Goal: Use online tool/utility: Utilize a website feature to perform a specific function

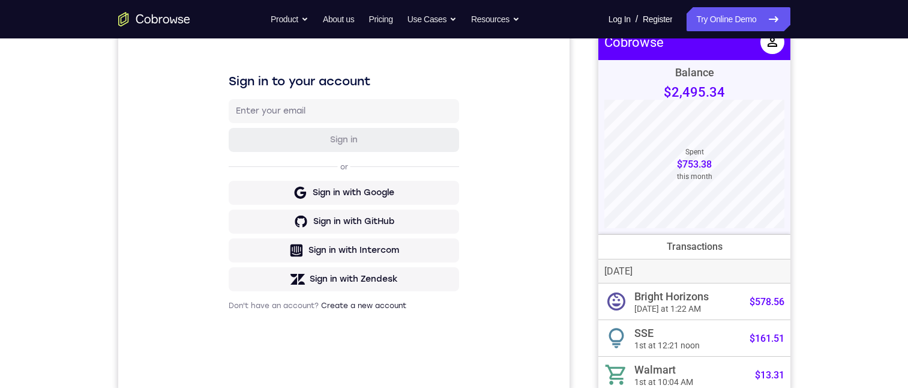
scroll to position [60, 0]
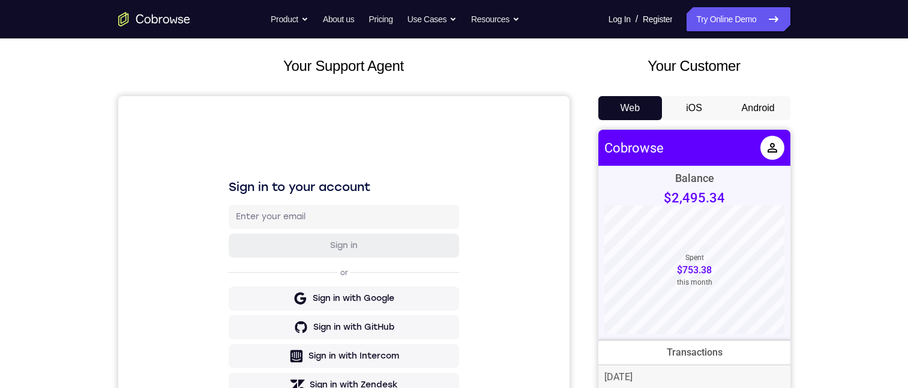
click at [752, 105] on button "Android" at bounding box center [758, 108] width 64 height 24
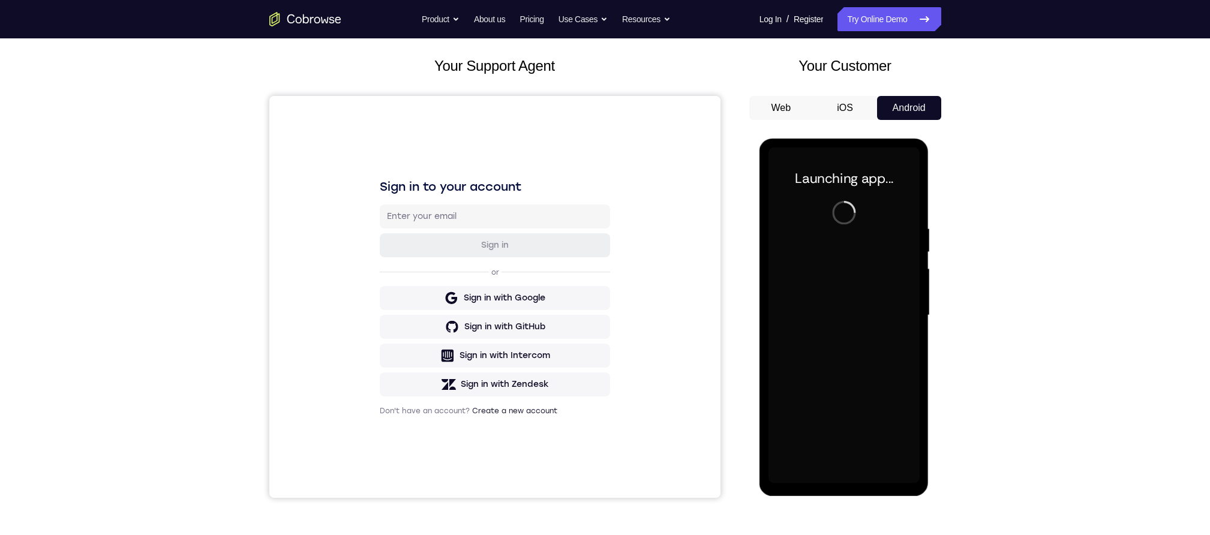
scroll to position [140, 0]
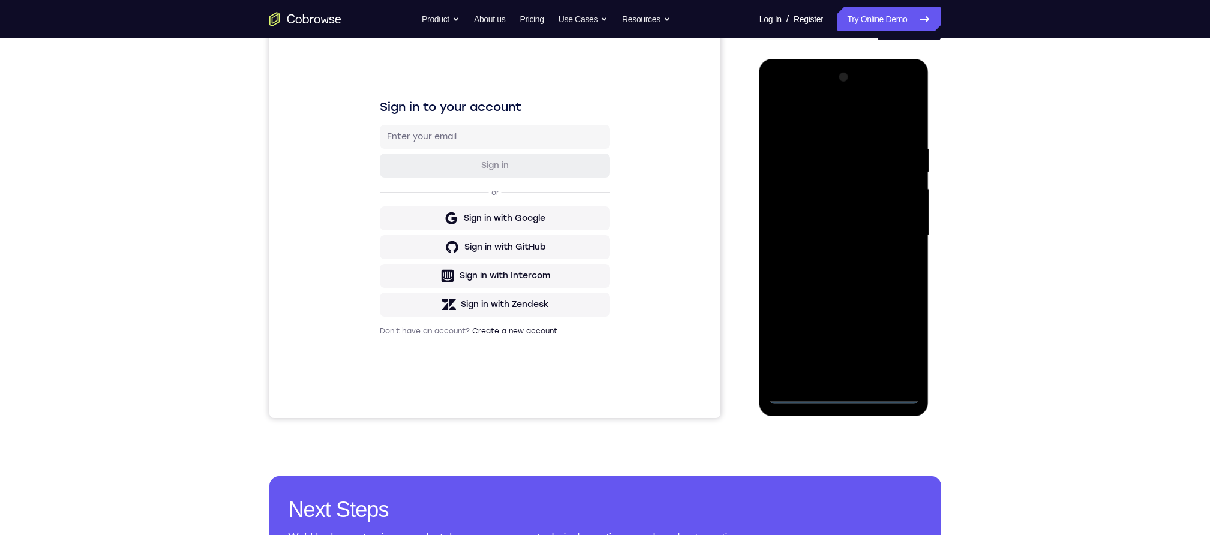
click at [843, 387] on div at bounding box center [844, 236] width 151 height 336
click at [889, 350] on div at bounding box center [844, 236] width 151 height 336
click at [800, 118] on div at bounding box center [844, 236] width 151 height 336
click at [818, 168] on div at bounding box center [844, 236] width 151 height 336
click at [850, 215] on div at bounding box center [844, 236] width 151 height 336
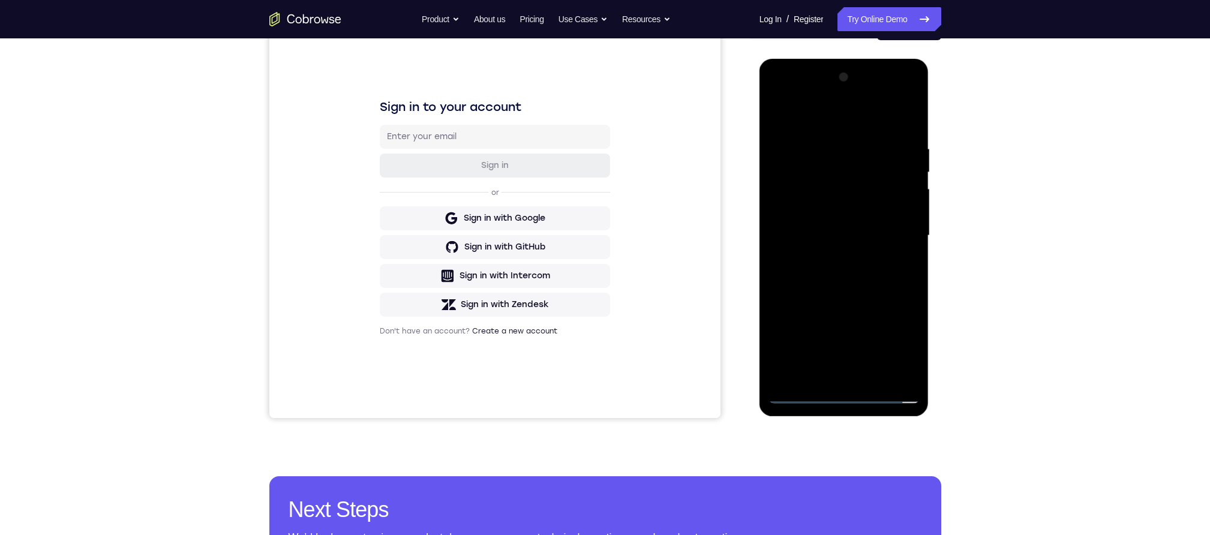
click at [854, 307] on div at bounding box center [844, 236] width 151 height 336
click at [833, 314] on div at bounding box center [844, 236] width 151 height 336
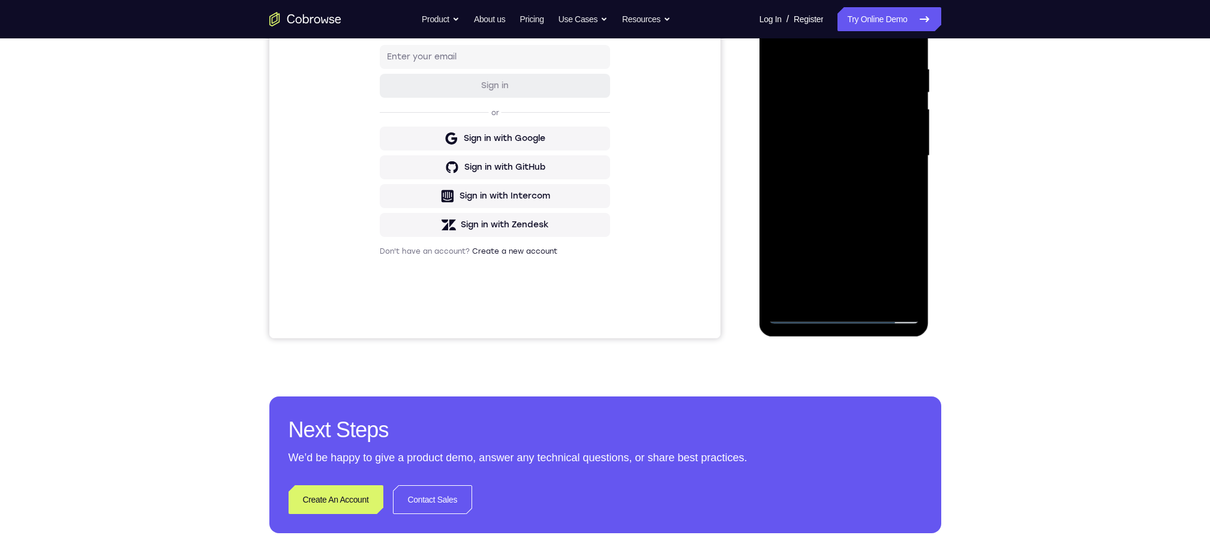
click at [884, 283] on div at bounding box center [844, 156] width 151 height 336
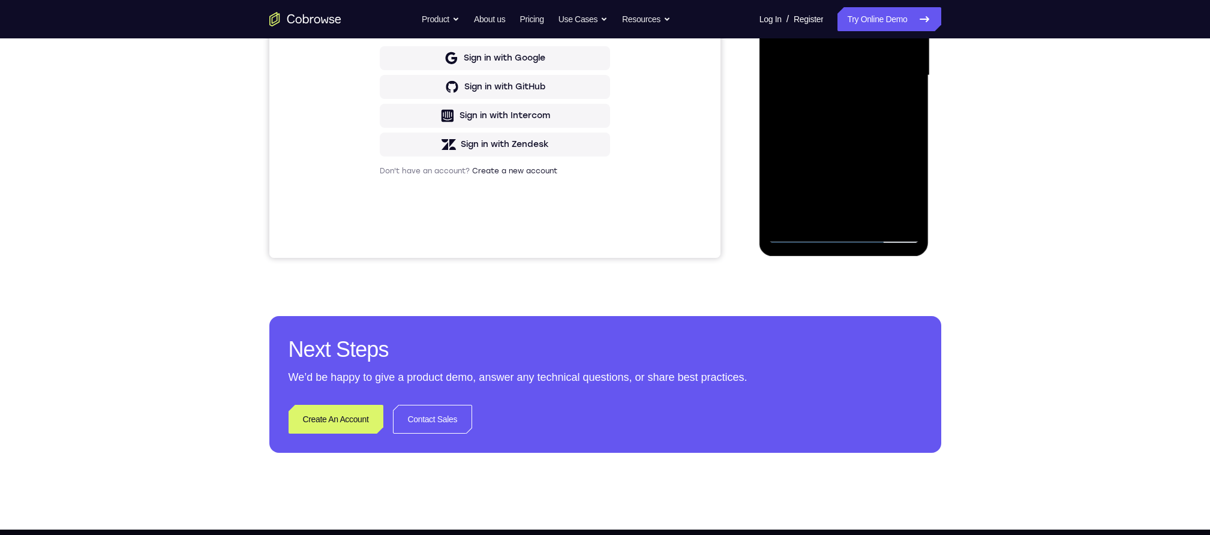
click at [847, 155] on div at bounding box center [844, 76] width 151 height 336
click at [841, 67] on div at bounding box center [844, 76] width 151 height 336
click at [901, 103] on div at bounding box center [844, 76] width 151 height 336
click at [907, 71] on div at bounding box center [844, 76] width 151 height 336
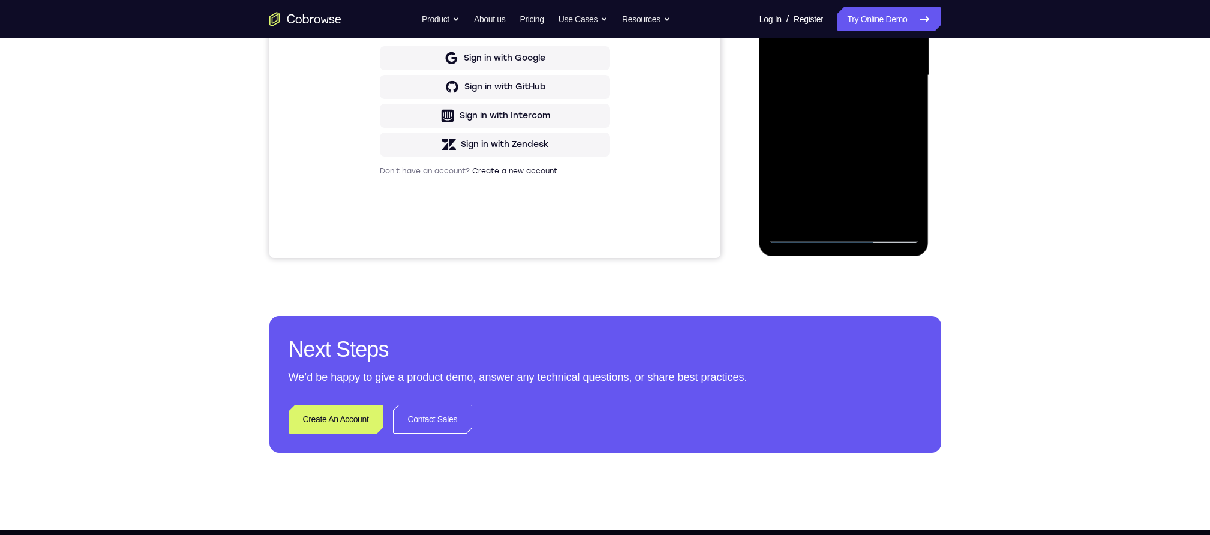
click at [901, 76] on div at bounding box center [844, 76] width 151 height 336
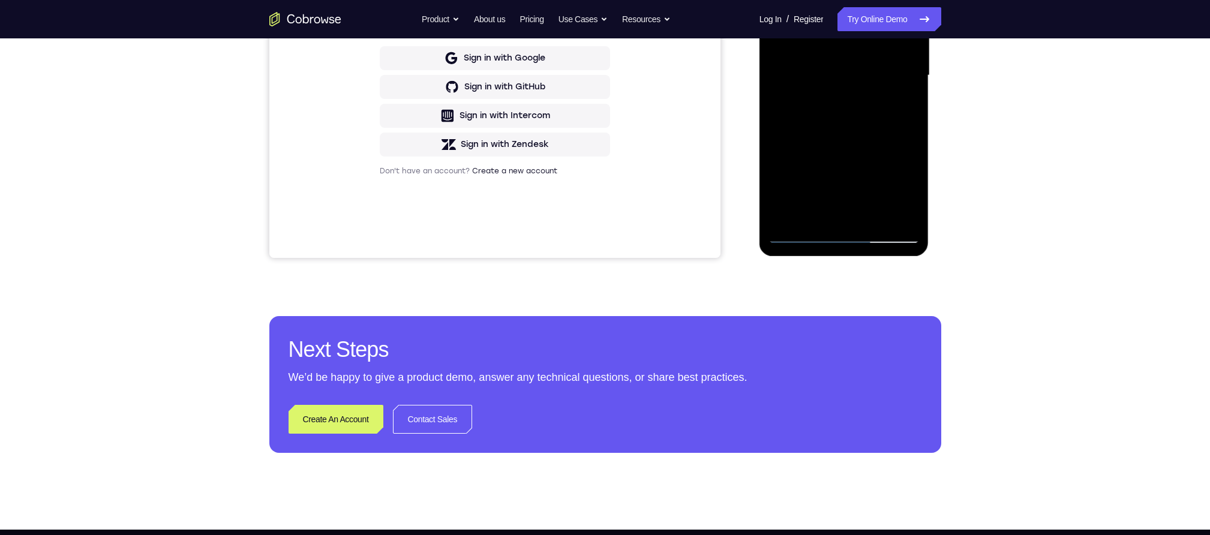
click at [901, 76] on div at bounding box center [844, 76] width 151 height 336
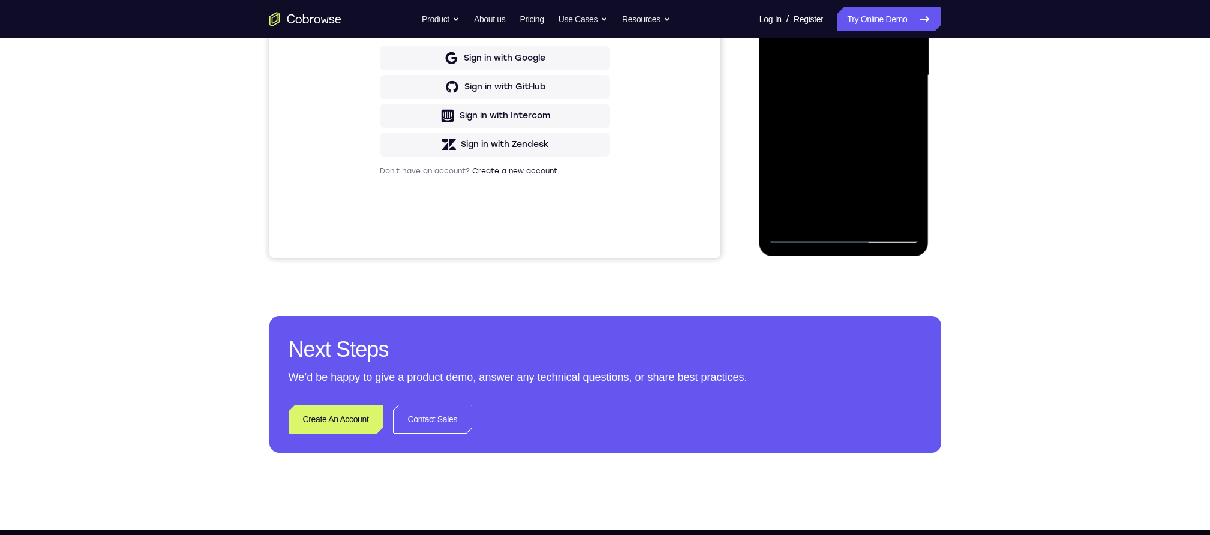
click at [901, 76] on div at bounding box center [844, 76] width 151 height 336
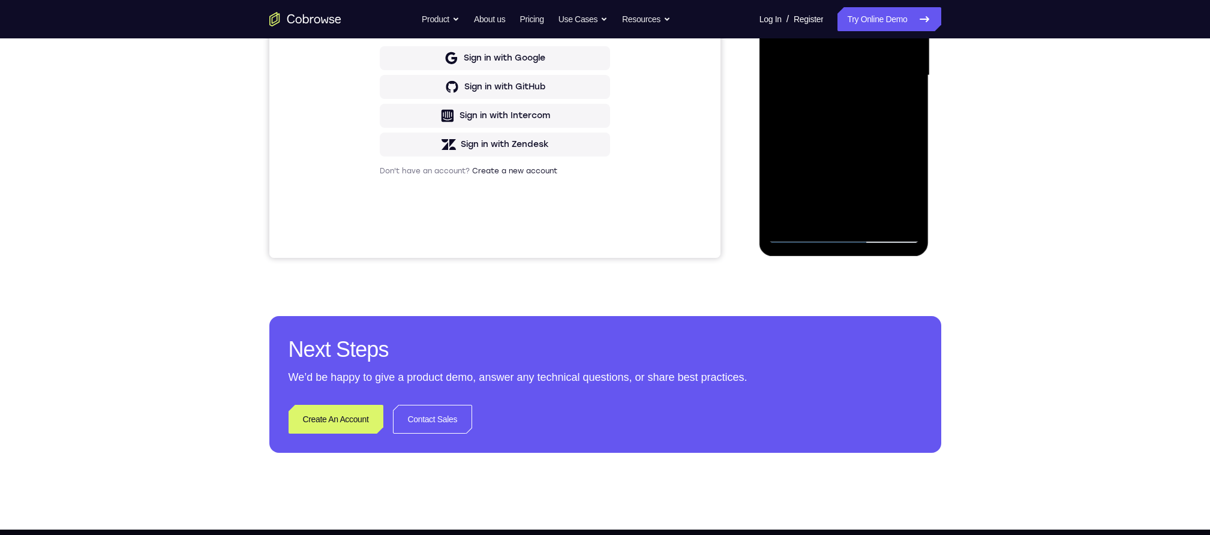
click at [901, 76] on div at bounding box center [844, 76] width 151 height 336
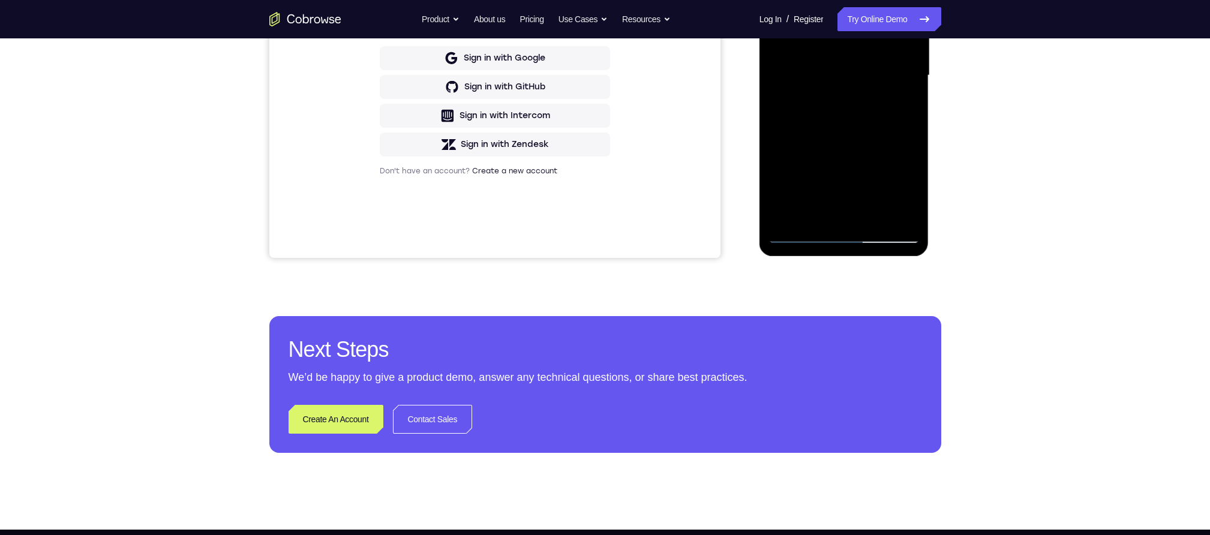
click at [901, 76] on div at bounding box center [844, 76] width 151 height 336
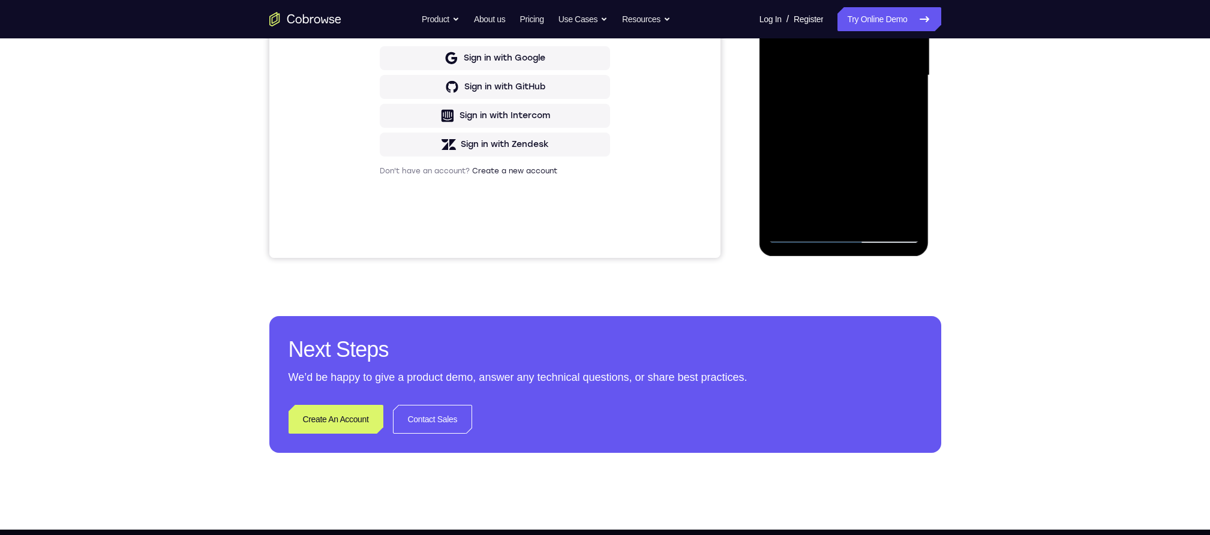
click at [901, 76] on div at bounding box center [844, 76] width 151 height 336
click at [778, 77] on div at bounding box center [844, 76] width 151 height 336
click at [785, 77] on div at bounding box center [844, 76] width 151 height 336
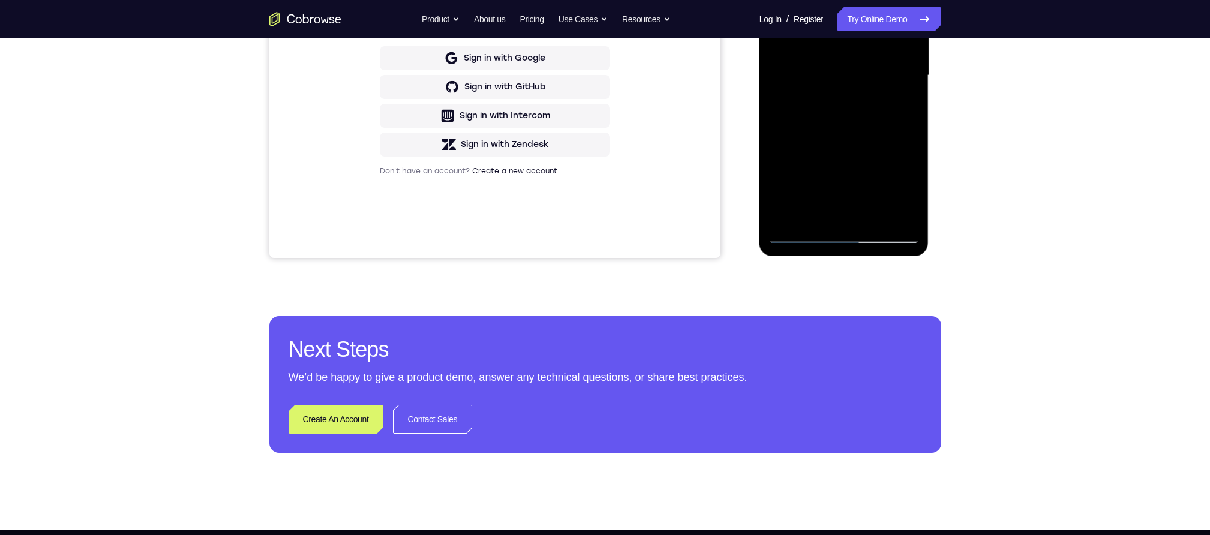
click at [785, 77] on div at bounding box center [844, 76] width 151 height 336
click at [907, 68] on div at bounding box center [844, 76] width 151 height 336
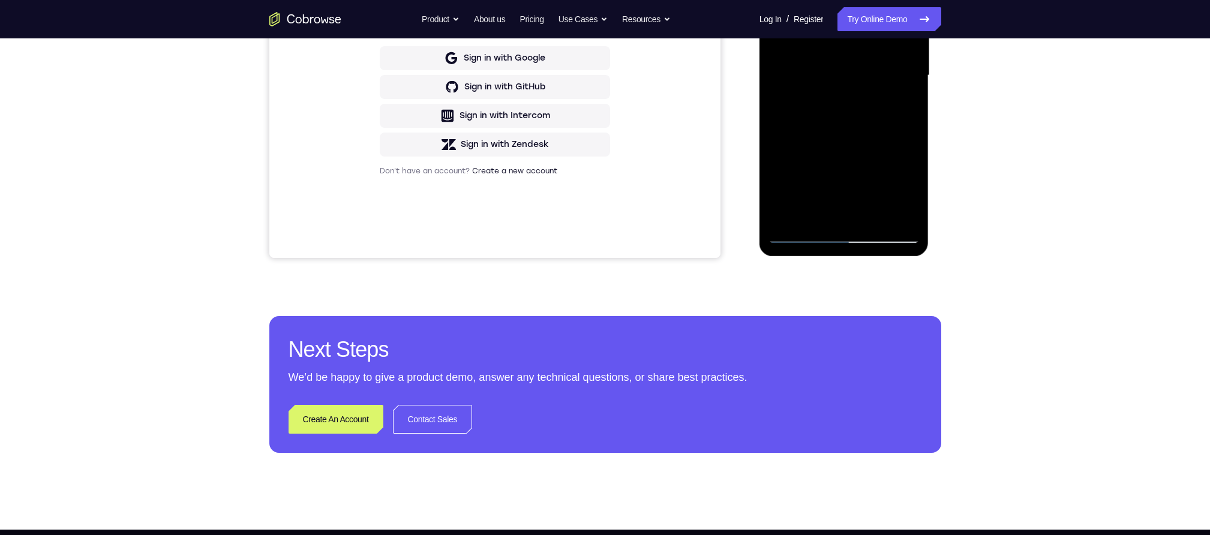
click at [907, 68] on div at bounding box center [844, 76] width 151 height 336
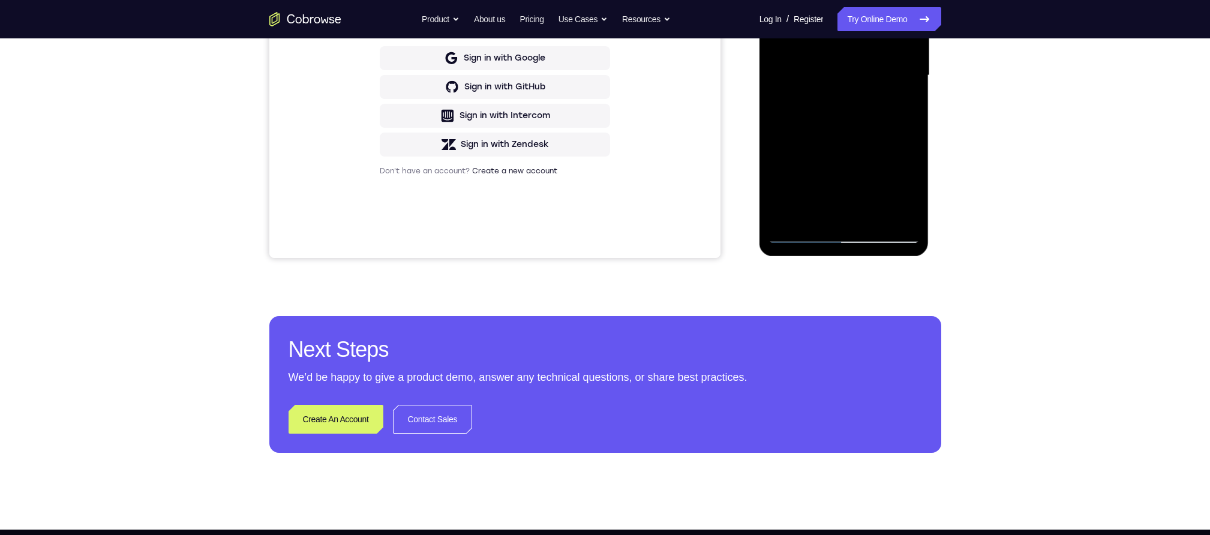
click at [907, 68] on div at bounding box center [844, 76] width 151 height 336
click at [904, 74] on div at bounding box center [844, 76] width 151 height 336
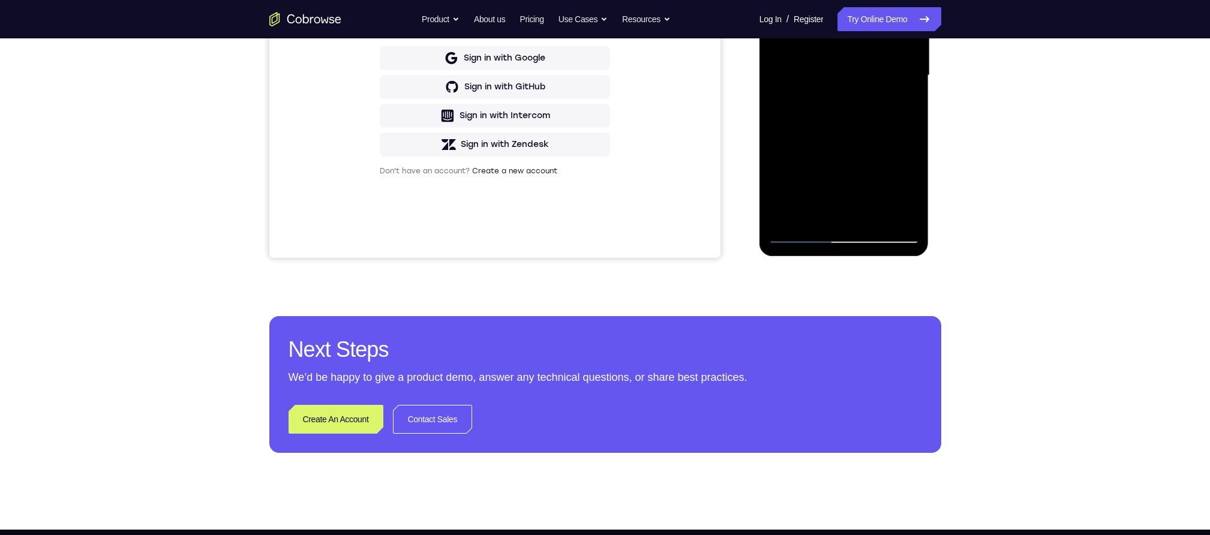
click at [904, 74] on div at bounding box center [844, 76] width 151 height 336
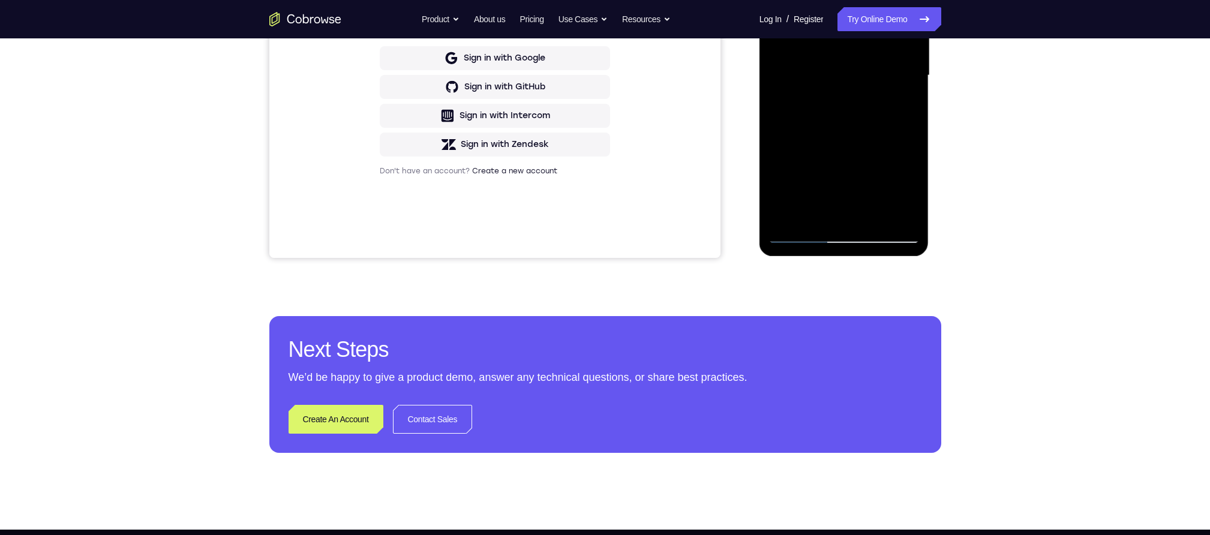
click at [904, 74] on div at bounding box center [844, 76] width 151 height 336
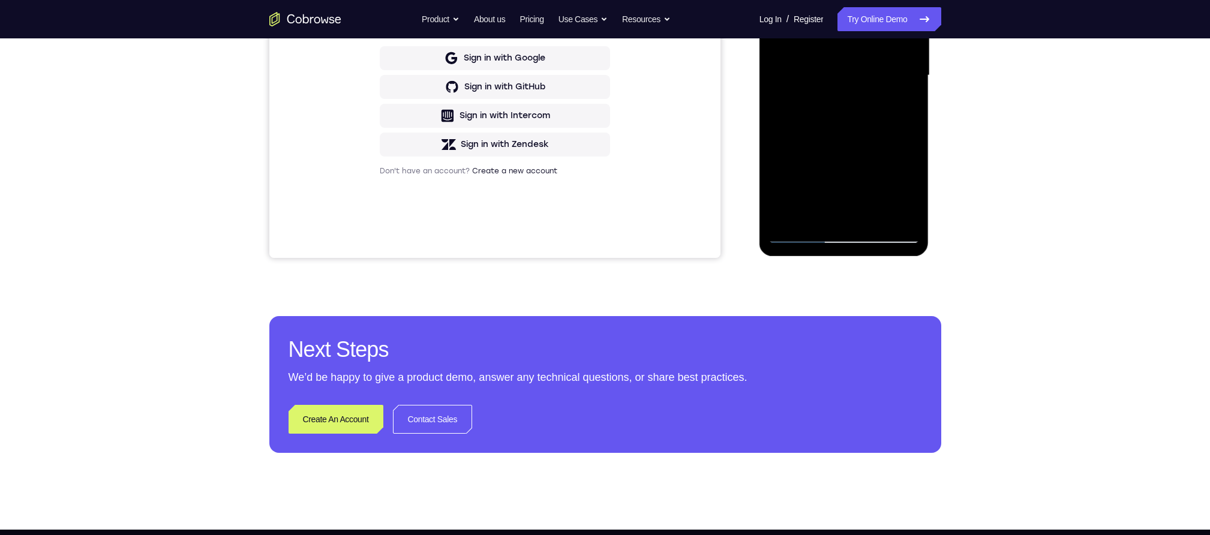
click at [904, 74] on div at bounding box center [844, 76] width 151 height 336
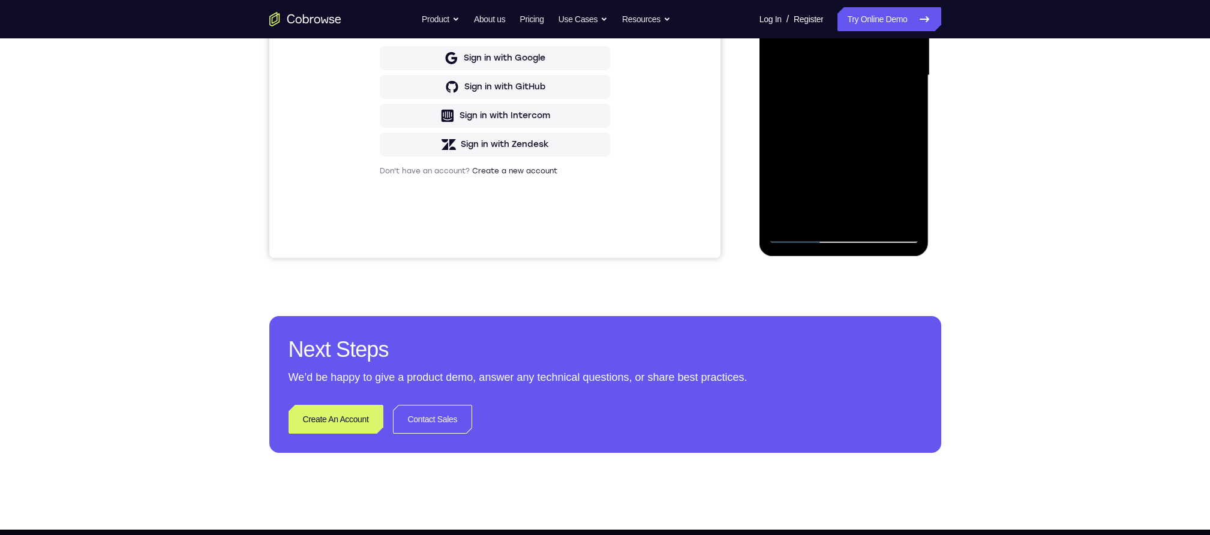
click at [904, 74] on div at bounding box center [844, 76] width 151 height 336
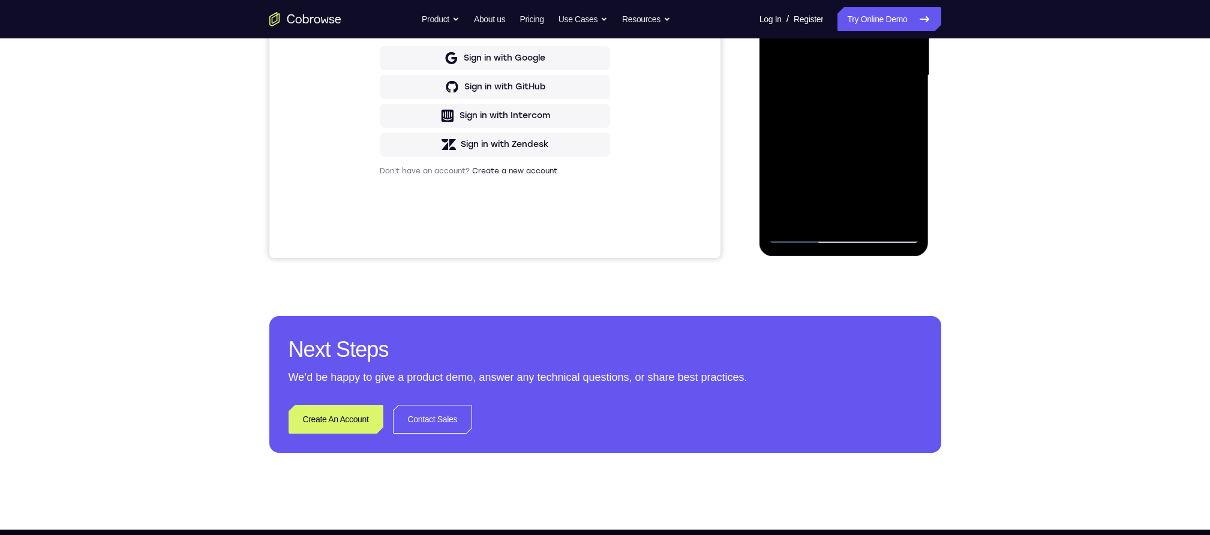
click at [904, 74] on div at bounding box center [844, 76] width 151 height 336
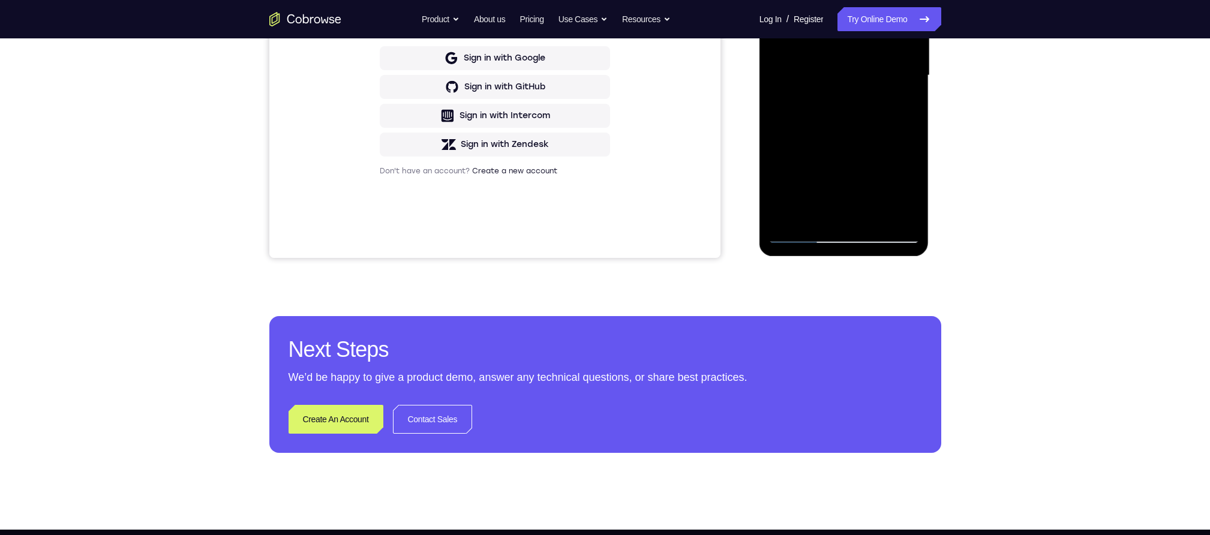
click at [904, 74] on div at bounding box center [844, 76] width 151 height 336
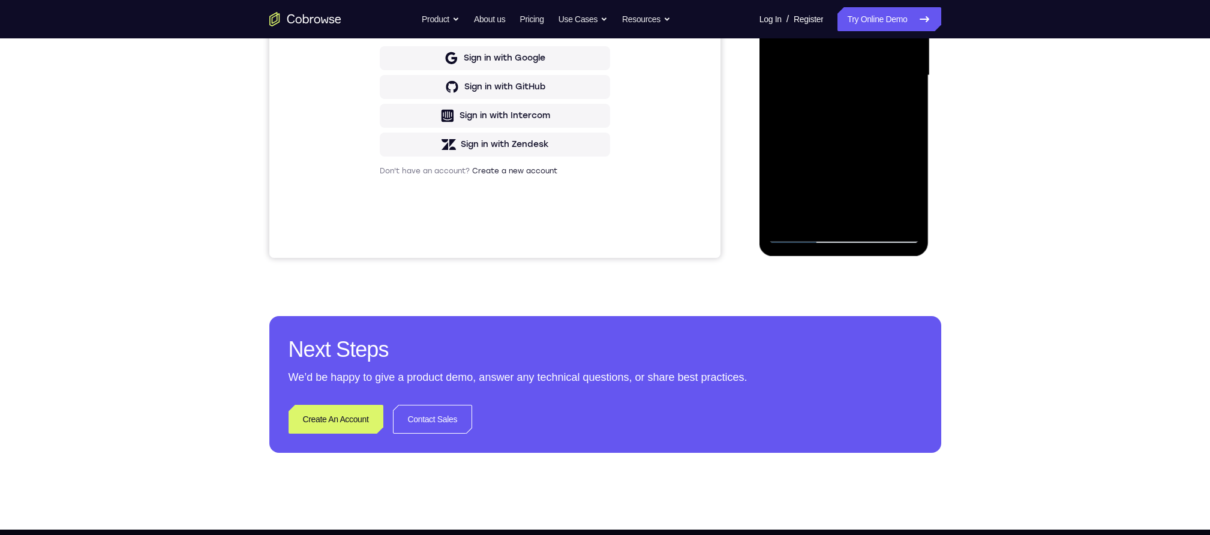
click at [904, 74] on div at bounding box center [844, 76] width 151 height 336
click at [904, 73] on div at bounding box center [844, 76] width 151 height 336
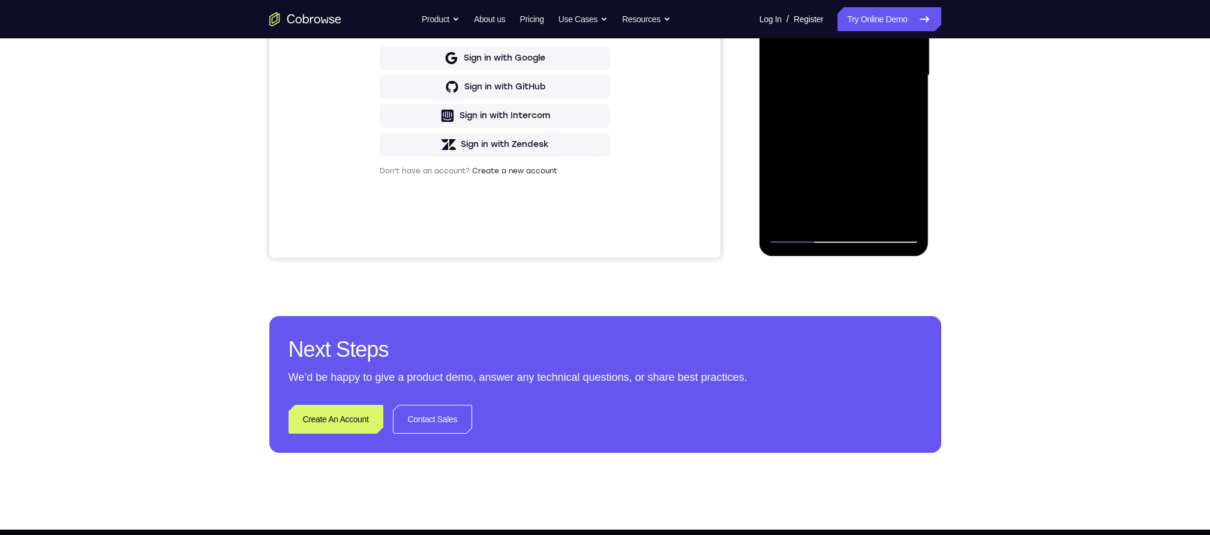
click at [904, 73] on div at bounding box center [844, 76] width 151 height 336
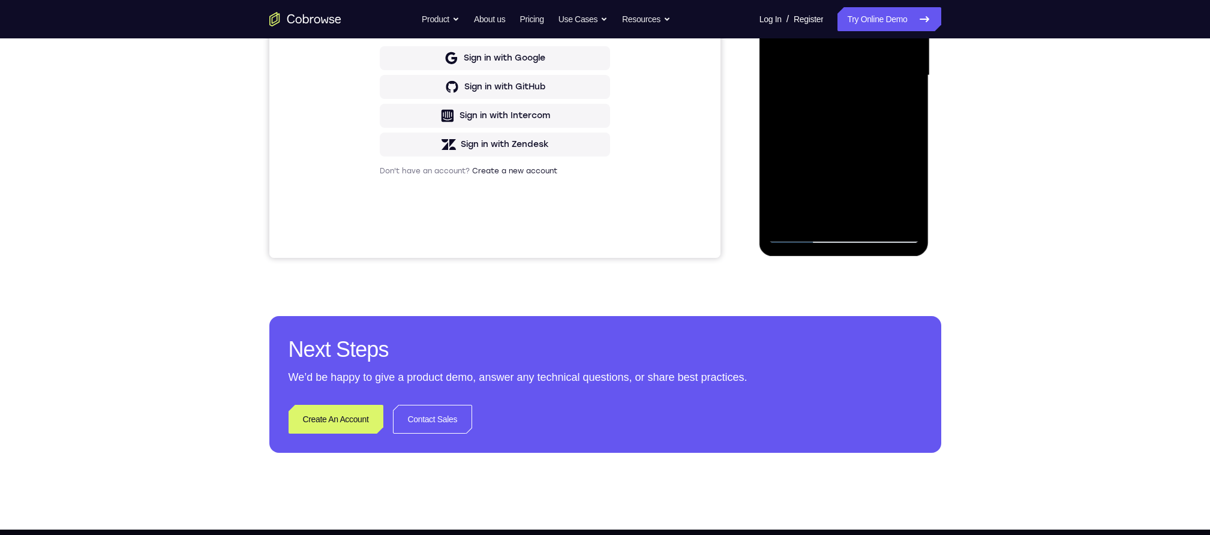
click at [904, 73] on div at bounding box center [844, 76] width 151 height 336
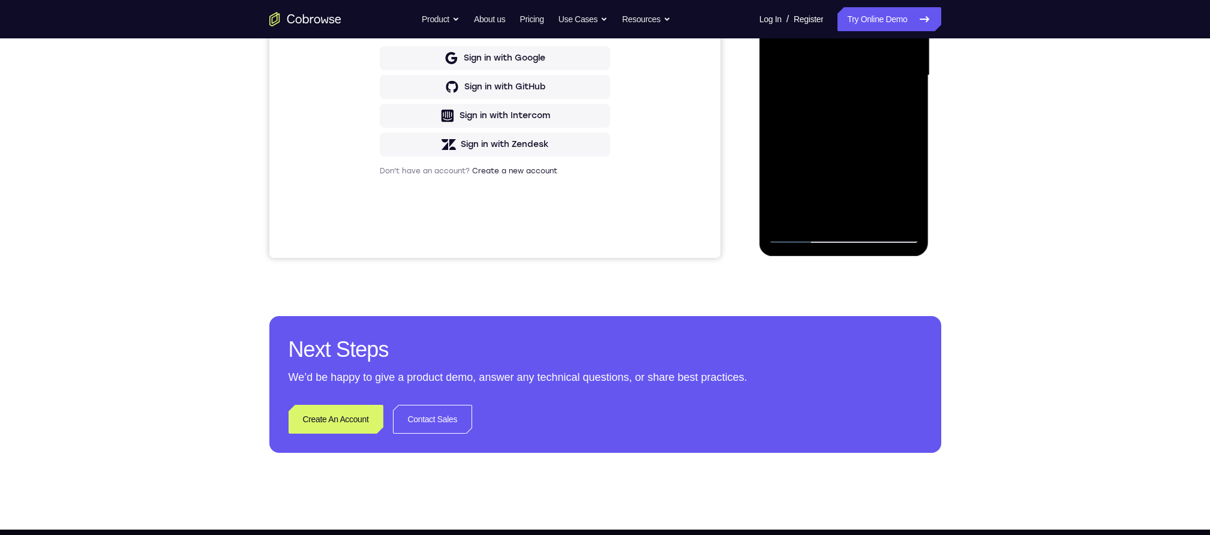
click at [904, 73] on div at bounding box center [844, 76] width 151 height 336
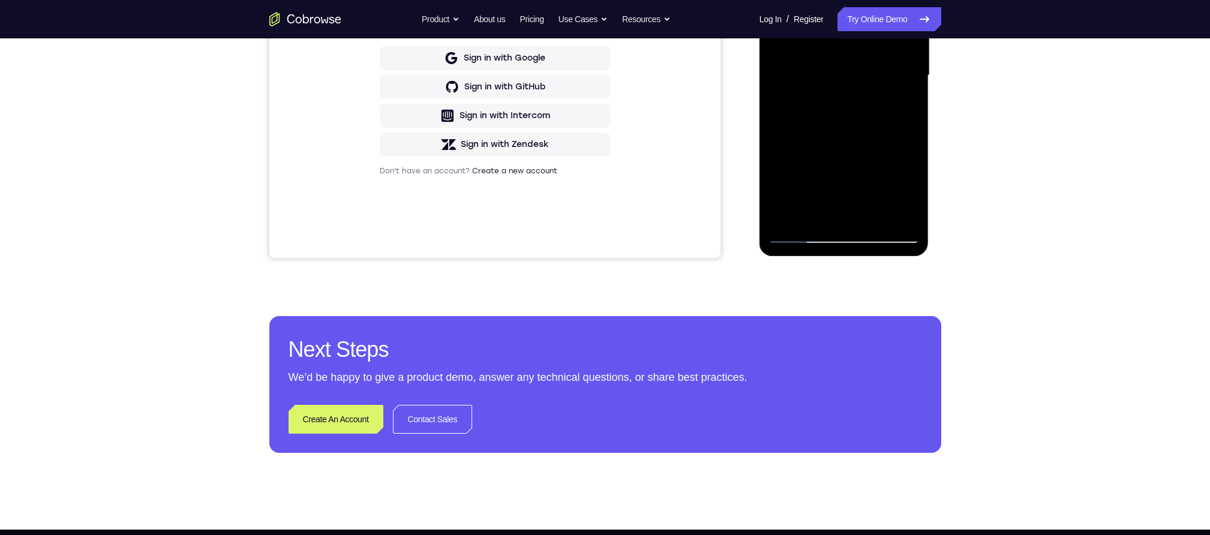
click at [861, 85] on div at bounding box center [844, 76] width 151 height 336
click at [847, 167] on div at bounding box center [844, 76] width 151 height 336
click at [843, 68] on div at bounding box center [844, 76] width 151 height 336
click at [893, 55] on div at bounding box center [844, 76] width 151 height 336
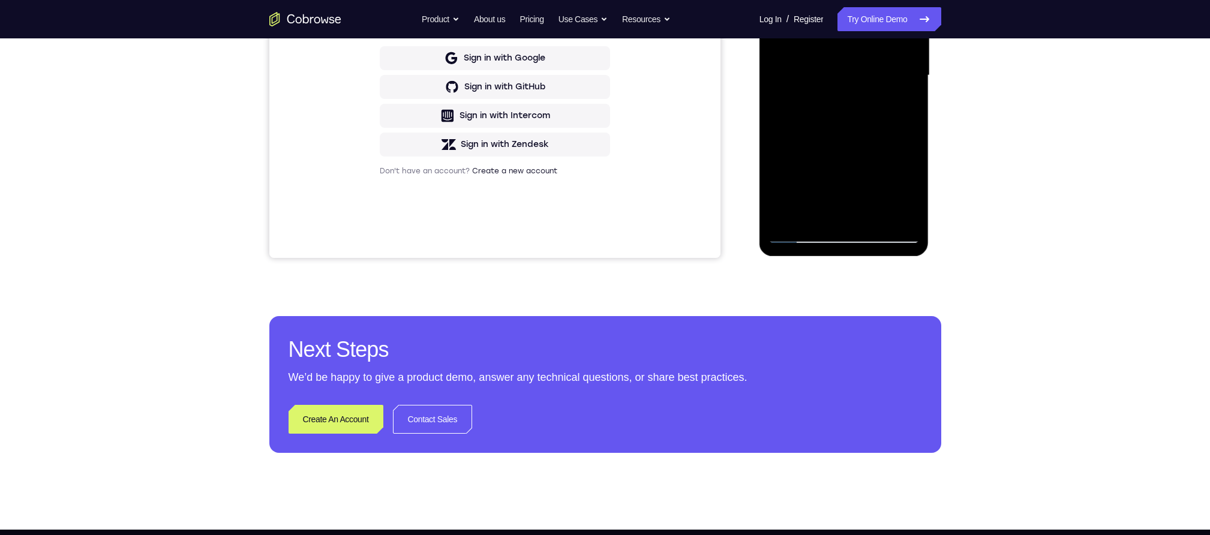
click at [893, 55] on div at bounding box center [844, 76] width 151 height 336
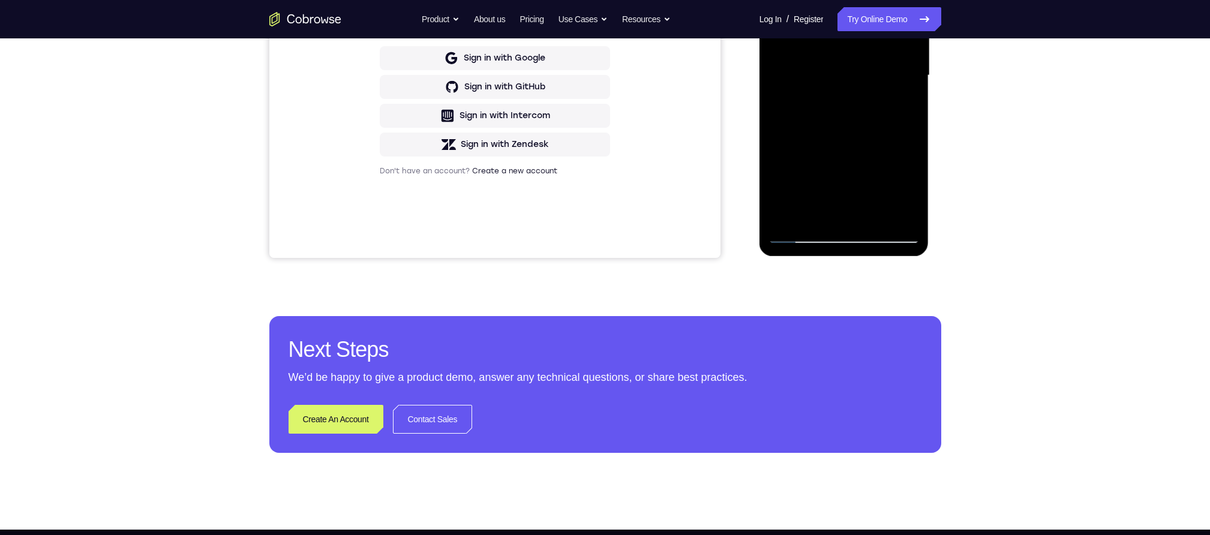
click at [893, 55] on div at bounding box center [844, 76] width 151 height 336
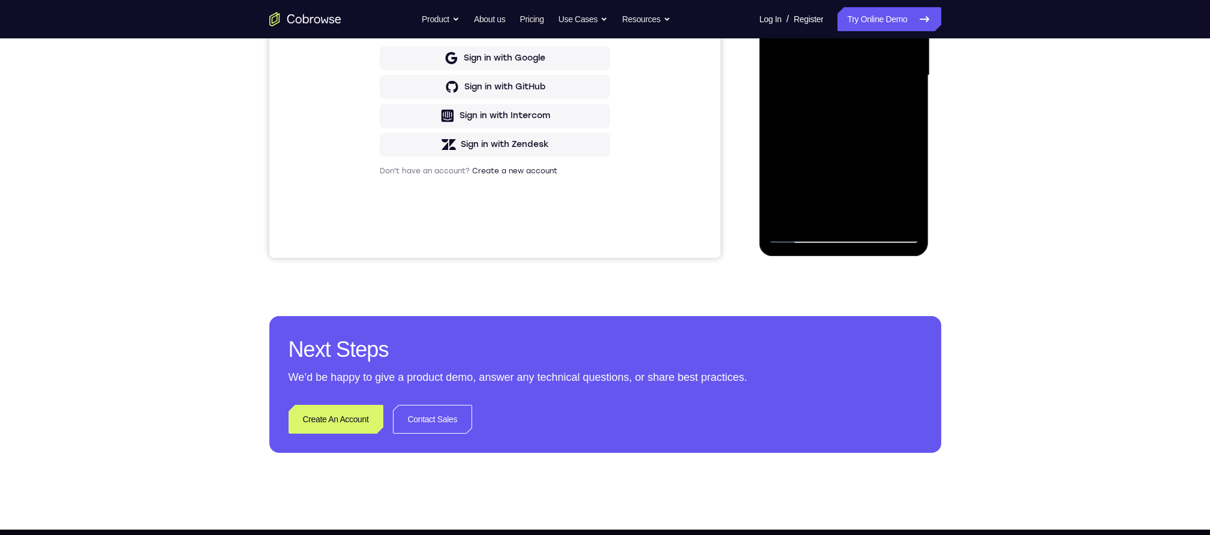
click at [893, 55] on div at bounding box center [844, 76] width 151 height 336
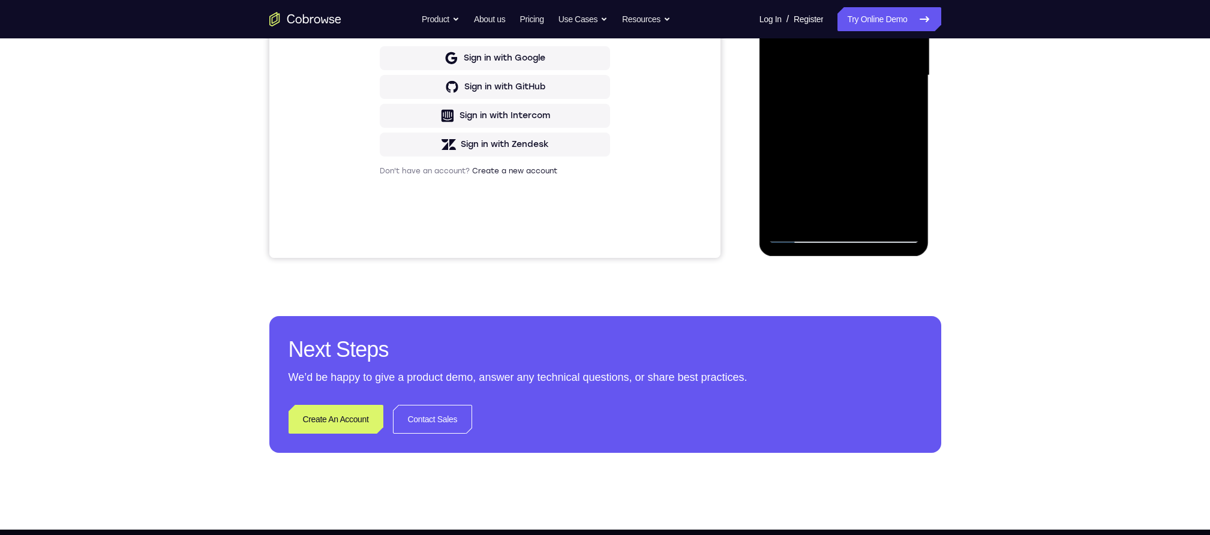
click at [893, 55] on div at bounding box center [844, 76] width 151 height 336
click at [821, 92] on div at bounding box center [844, 76] width 151 height 336
click at [897, 79] on div at bounding box center [844, 76] width 151 height 336
click at [840, 92] on div at bounding box center [844, 76] width 151 height 336
click at [845, 94] on div at bounding box center [844, 76] width 151 height 336
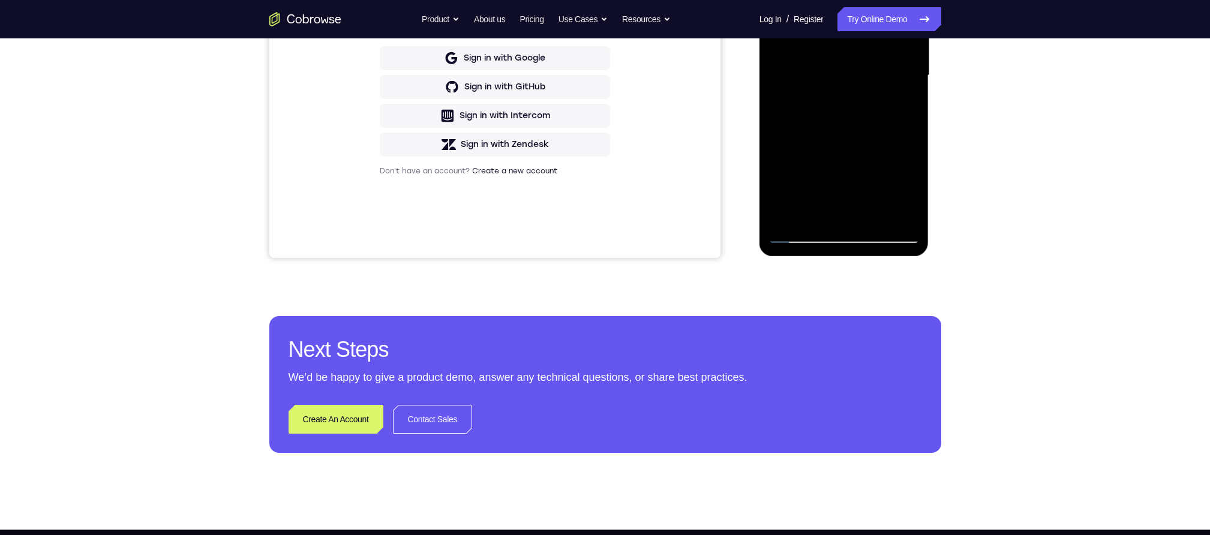
click at [851, 95] on div at bounding box center [844, 76] width 151 height 336
click at [887, 68] on div at bounding box center [844, 76] width 151 height 336
click at [865, 92] on div at bounding box center [844, 76] width 151 height 336
click at [791, 65] on div at bounding box center [844, 76] width 151 height 336
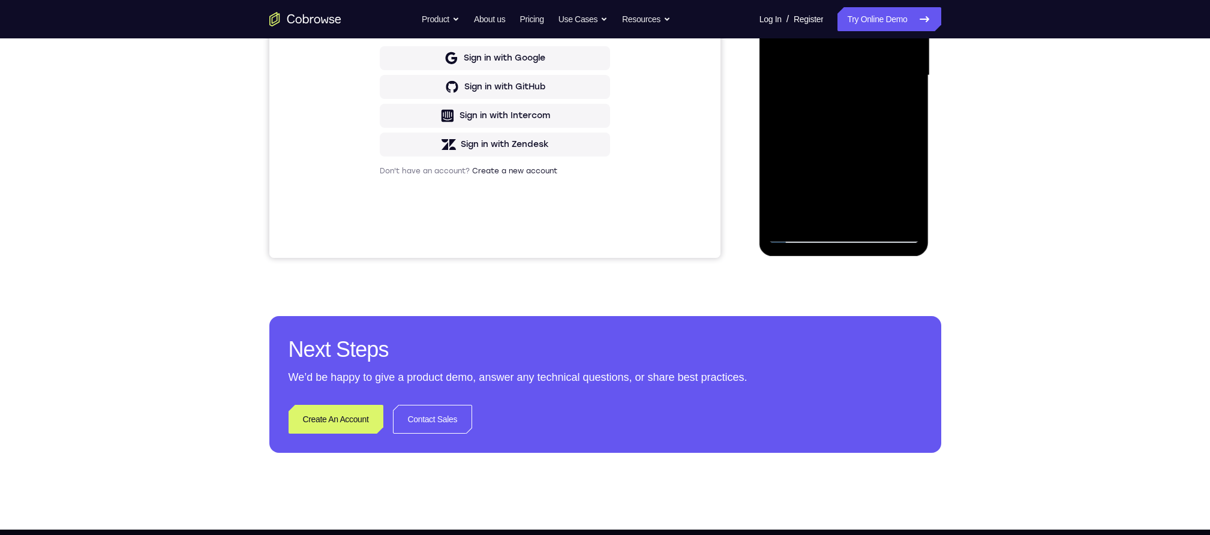
click at [791, 65] on div at bounding box center [844, 76] width 151 height 336
click at [786, 71] on div at bounding box center [844, 76] width 151 height 336
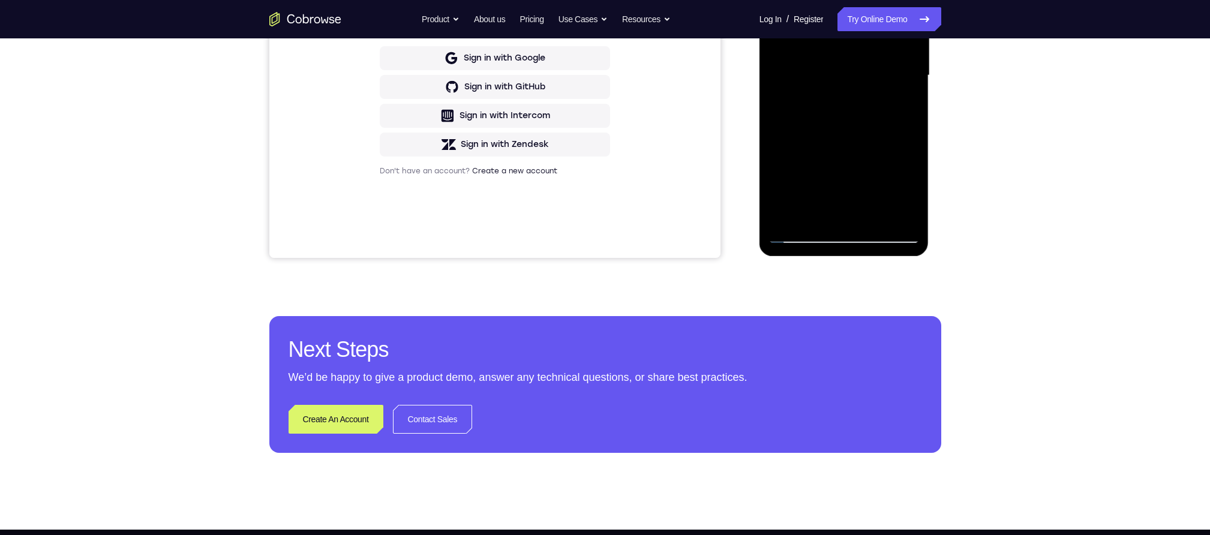
click at [786, 71] on div at bounding box center [844, 76] width 151 height 336
click at [786, 73] on div at bounding box center [844, 76] width 151 height 336
click at [787, 73] on div at bounding box center [844, 76] width 151 height 336
click at [789, 77] on div at bounding box center [844, 76] width 151 height 336
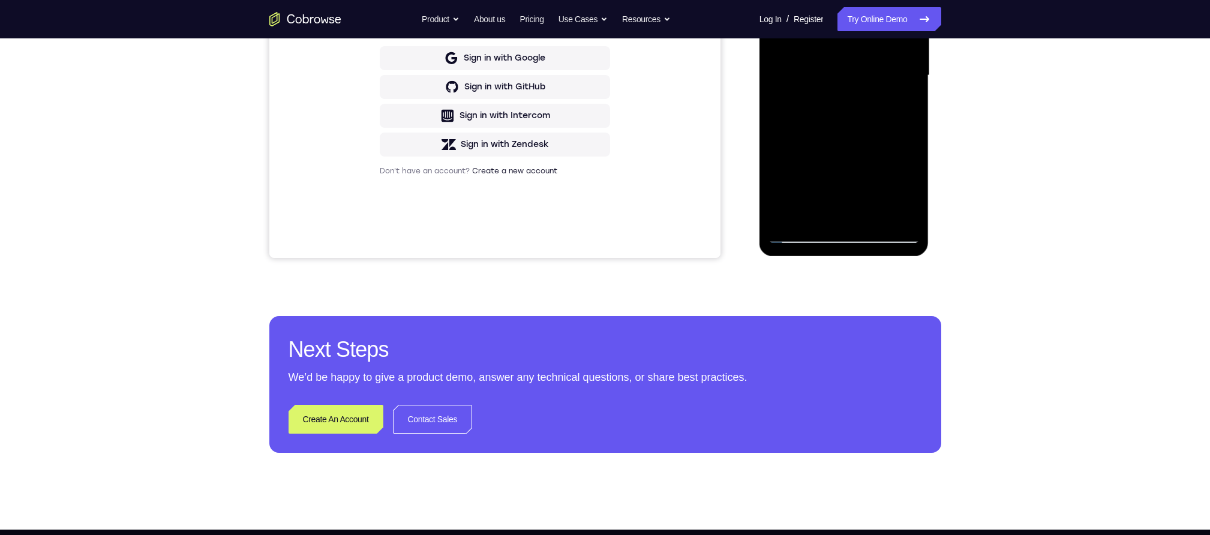
click at [788, 78] on div at bounding box center [844, 76] width 151 height 336
click at [789, 78] on div at bounding box center [844, 76] width 151 height 336
click at [860, 89] on div at bounding box center [844, 76] width 151 height 336
click at [875, 90] on div at bounding box center [844, 76] width 151 height 336
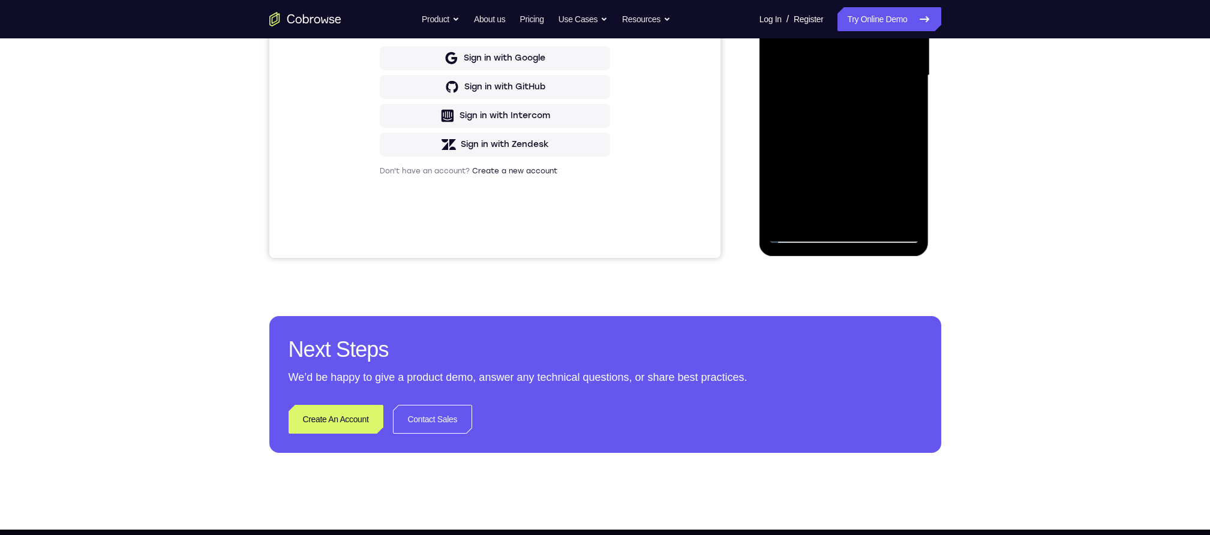
click at [871, 92] on div at bounding box center [844, 76] width 151 height 336
click at [871, 89] on div at bounding box center [844, 76] width 151 height 336
click at [869, 90] on div at bounding box center [844, 76] width 151 height 336
click at [878, 70] on div at bounding box center [844, 76] width 151 height 336
click at [887, 68] on div at bounding box center [844, 76] width 151 height 336
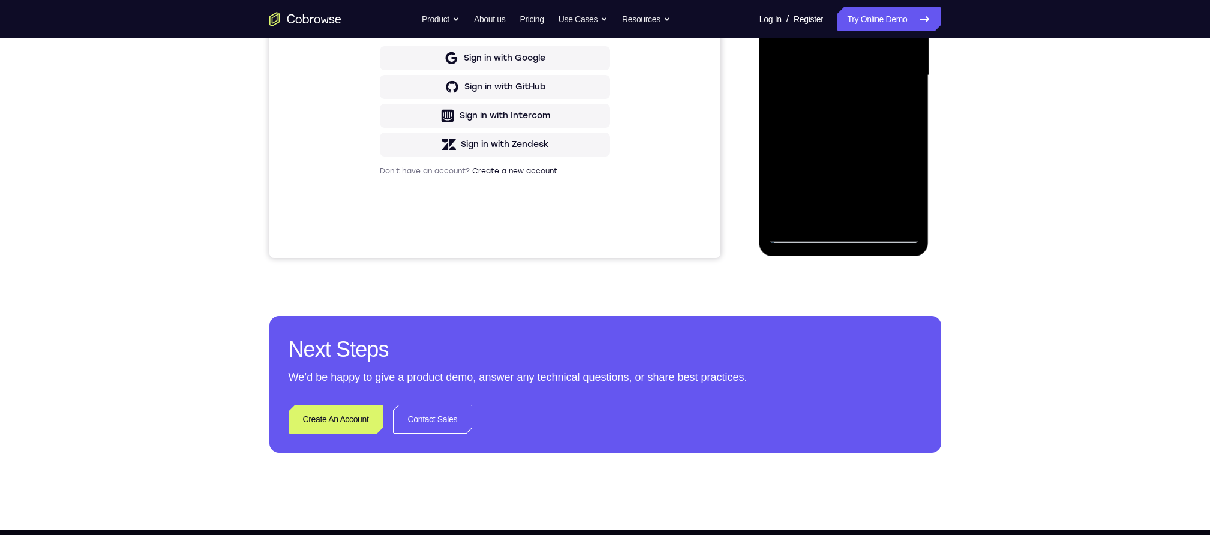
click at [887, 68] on div at bounding box center [844, 76] width 151 height 336
click at [845, 170] on div at bounding box center [844, 76] width 151 height 336
